Goal: Obtain resource: Download file/media

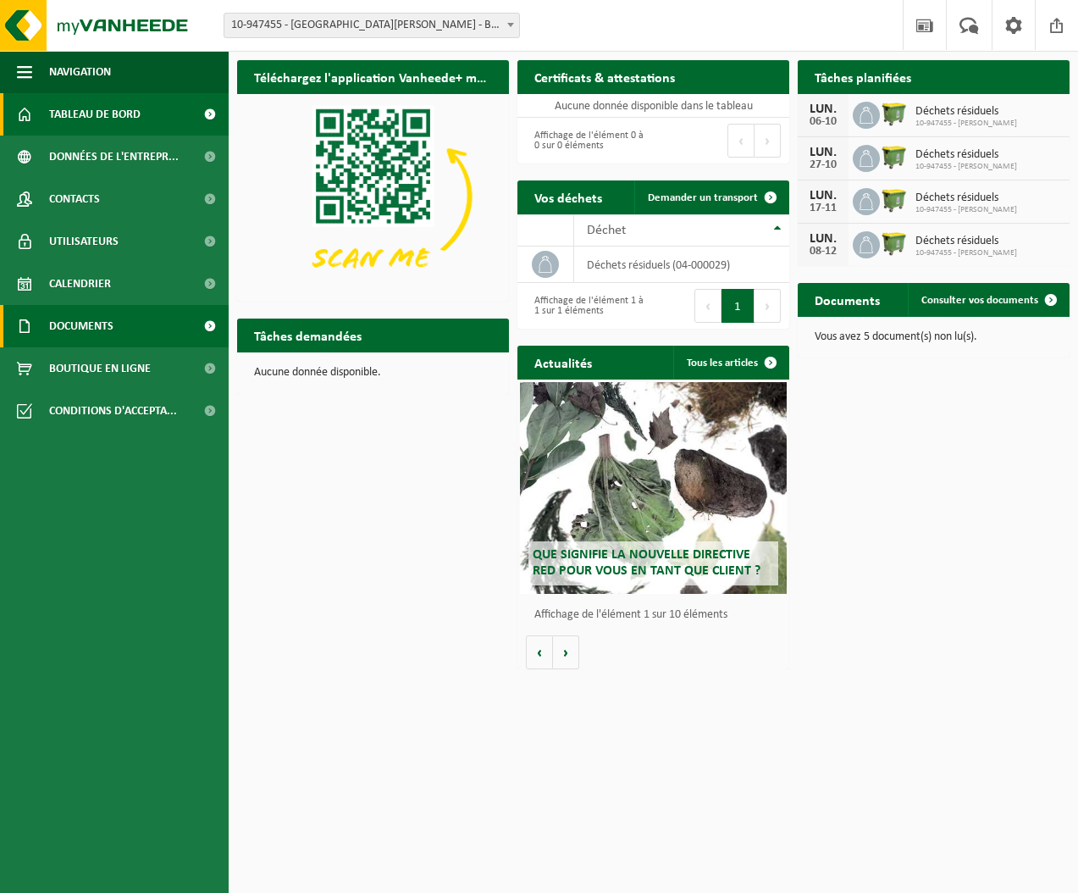
click at [102, 318] on span "Documents" at bounding box center [81, 326] width 64 height 42
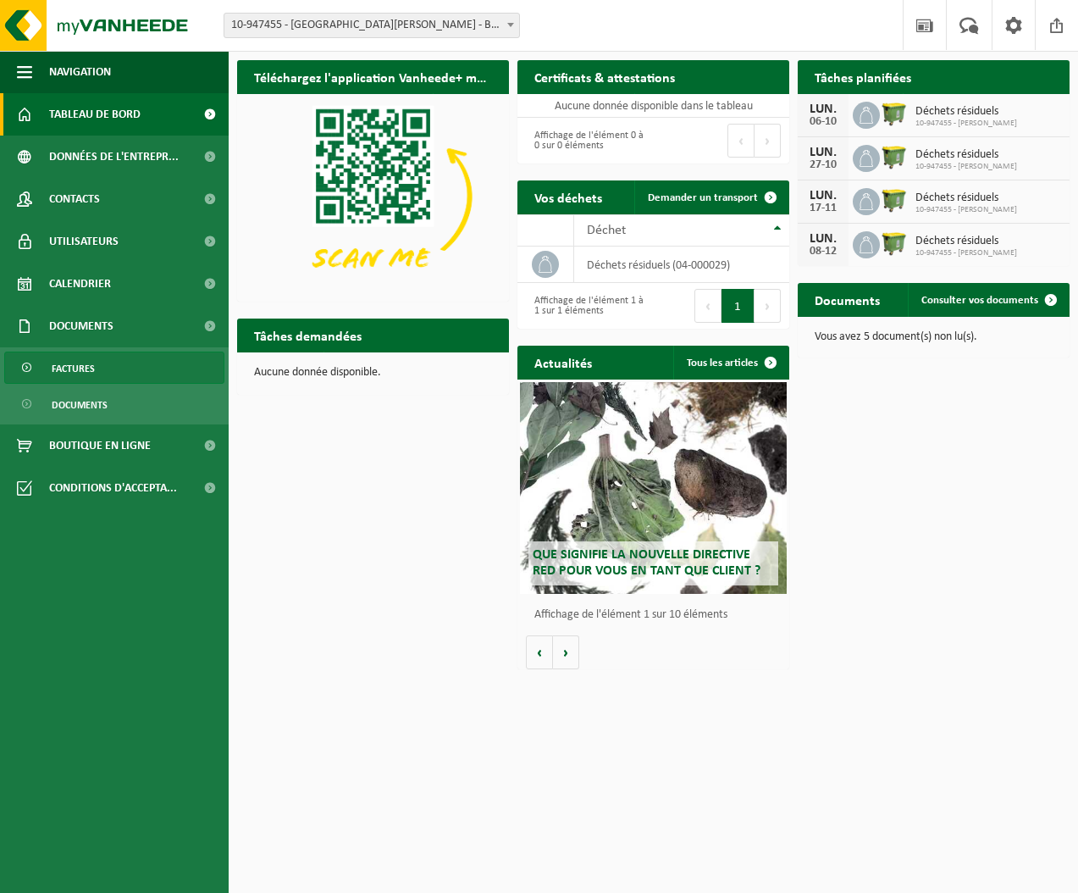
click at [94, 369] on span "Factures" at bounding box center [73, 368] width 43 height 32
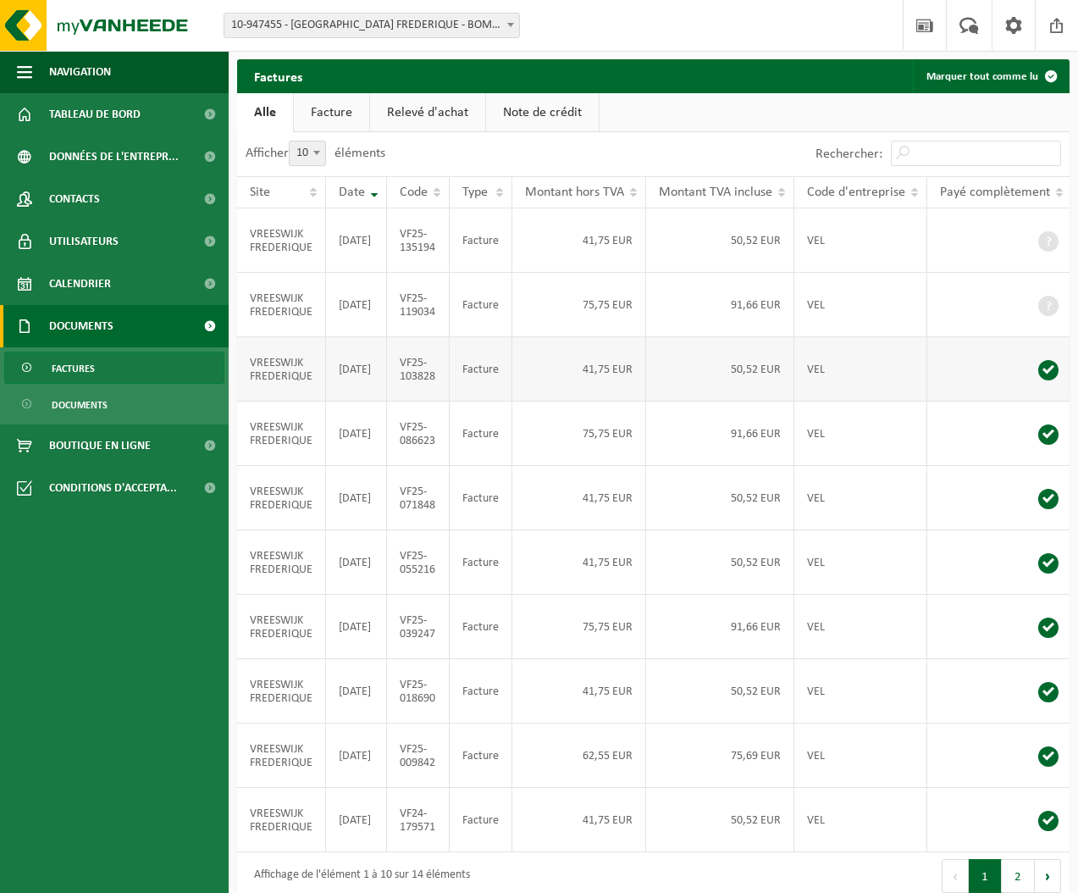
scroll to position [1, 0]
click at [1053, 380] on span at bounding box center [1048, 370] width 20 height 20
click at [261, 398] on td "VREESWIJK FREDERIQUE" at bounding box center [281, 369] width 89 height 64
drag, startPoint x: 261, startPoint y: 398, endPoint x: 279, endPoint y: 396, distance: 17.9
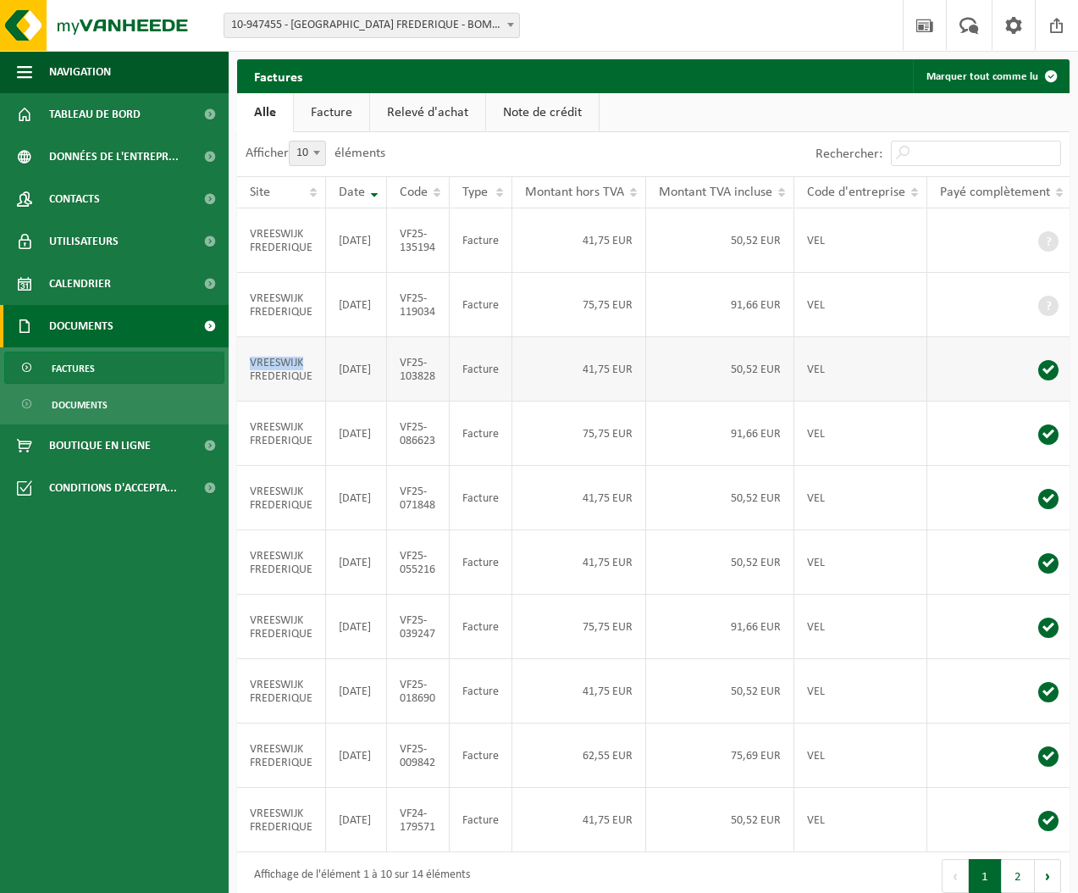
click at [261, 398] on td "VREESWIJK FREDERIQUE" at bounding box center [281, 369] width 89 height 64
click at [116, 401] on link "Documents" at bounding box center [114, 404] width 220 height 32
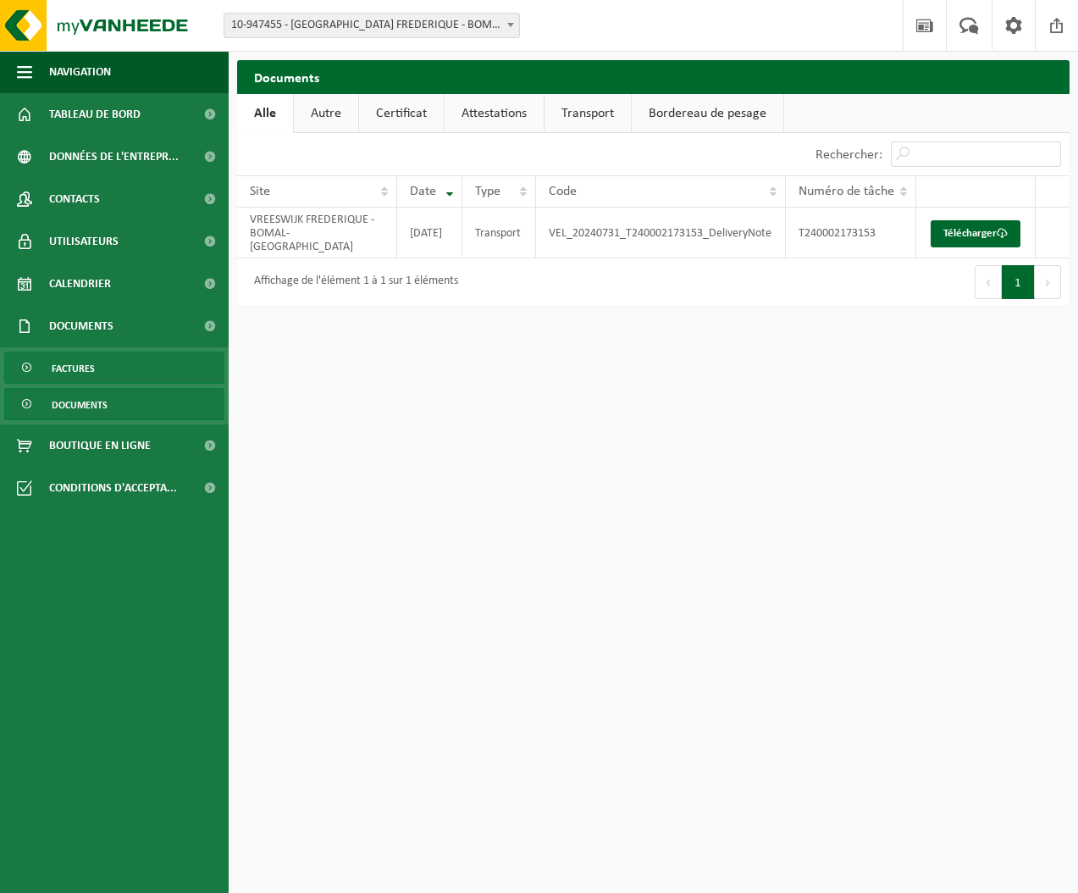
click at [73, 360] on span "Factures" at bounding box center [73, 368] width 43 height 32
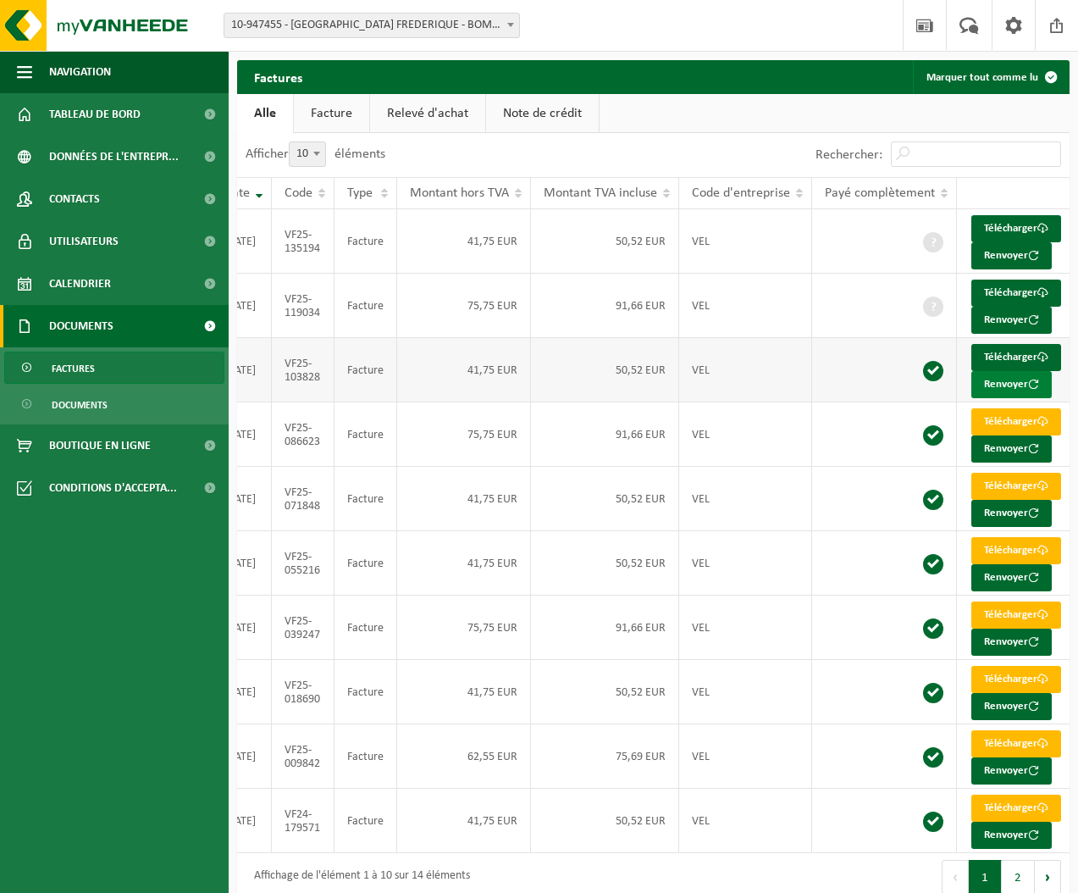
scroll to position [0, 113]
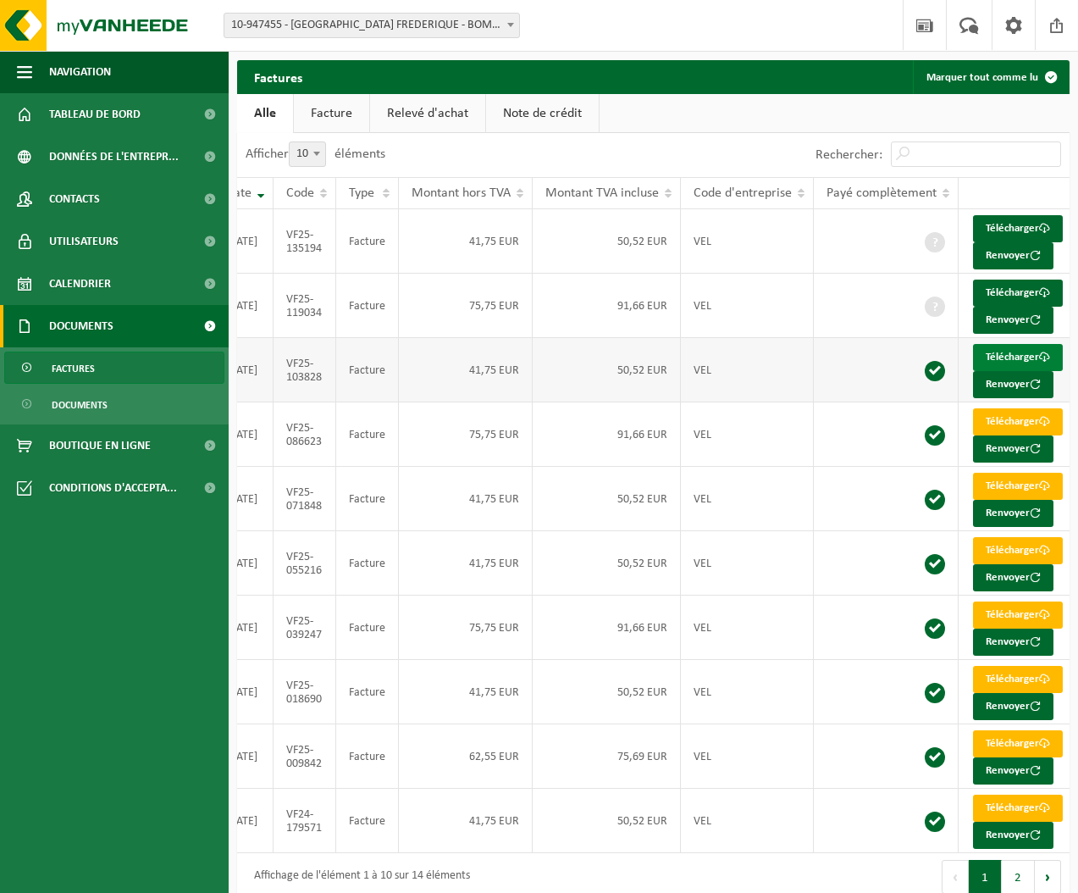
click at [1020, 371] on link "Télécharger" at bounding box center [1018, 357] width 90 height 27
